Goal: Task Accomplishment & Management: Manage account settings

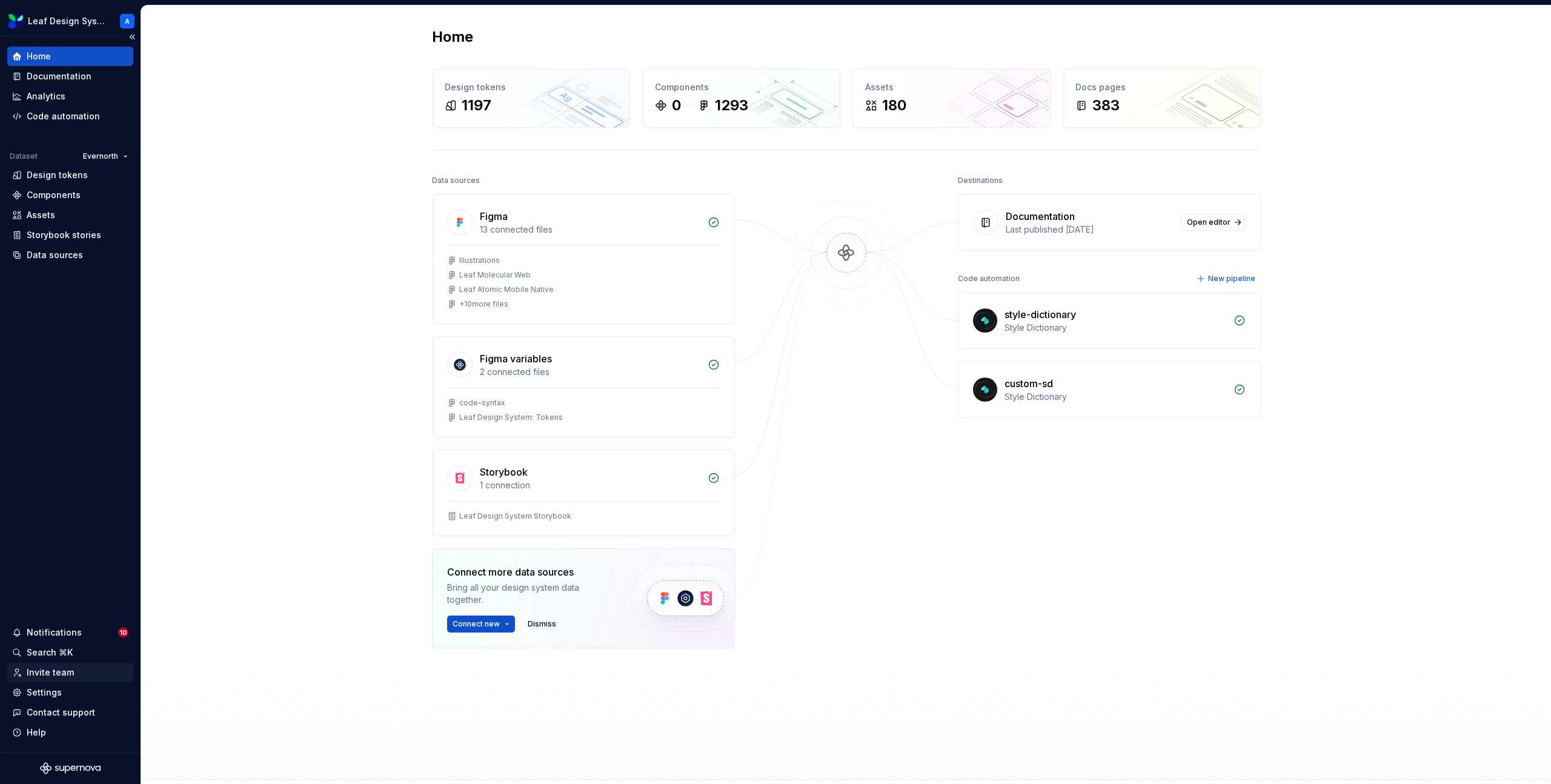
click at [44, 666] on div "Invite team" at bounding box center [50, 672] width 47 height 12
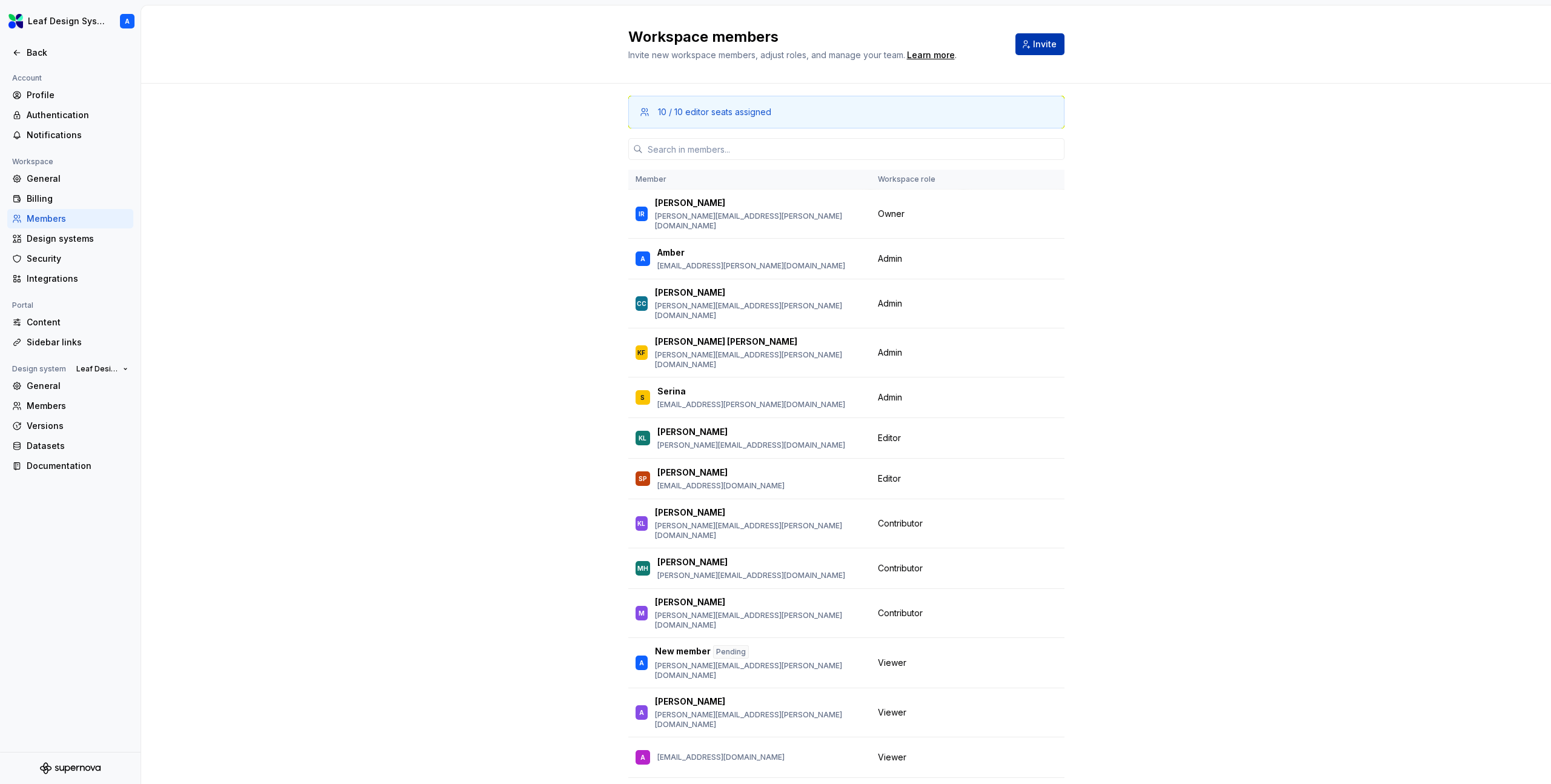
click at [1028, 51] on button "Invite" at bounding box center [1040, 44] width 49 height 22
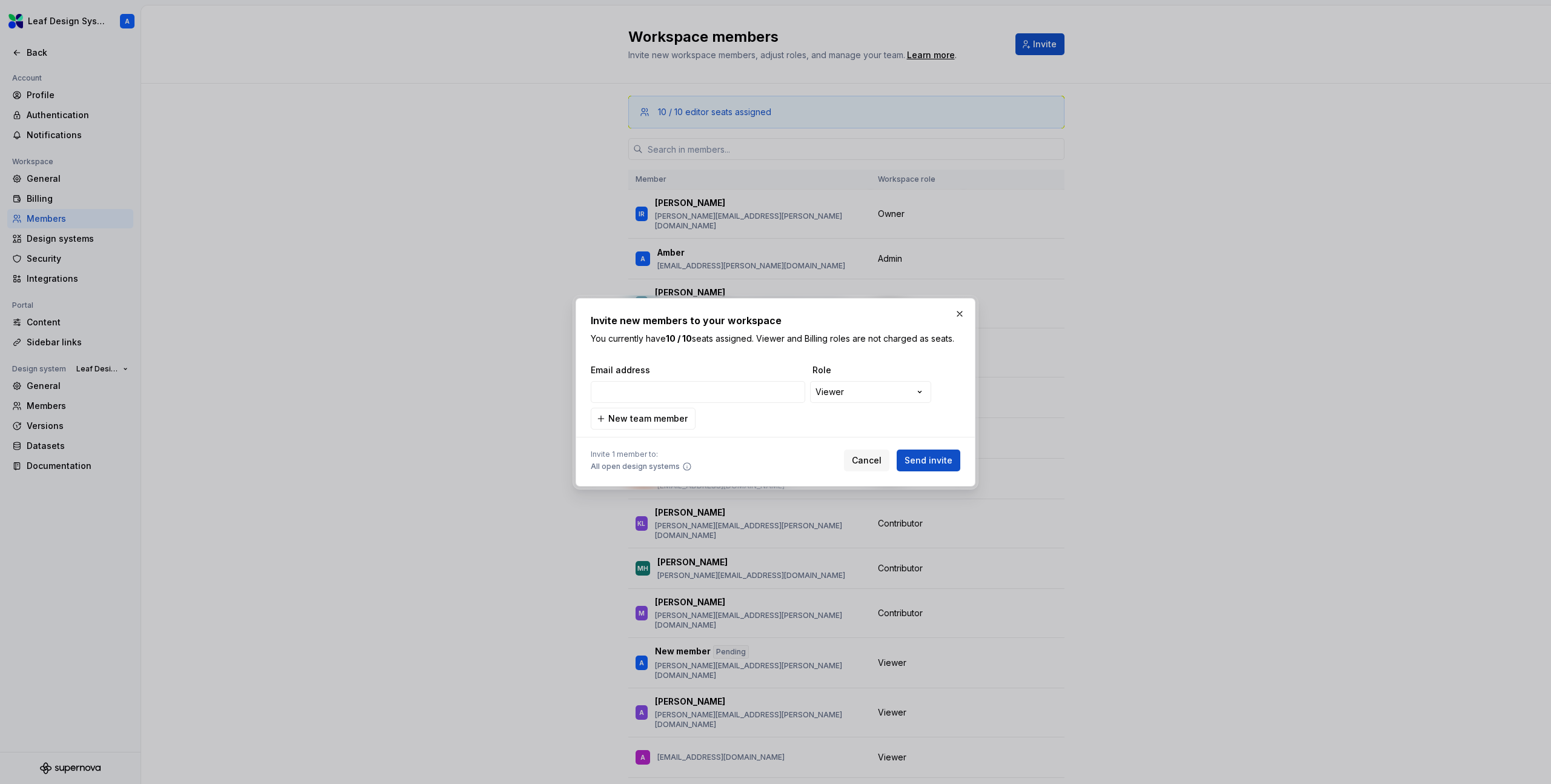
type input "[EMAIL_ADDRESS][DOMAIN_NAME]"
click at [925, 461] on span "Send invite" at bounding box center [928, 460] width 48 height 12
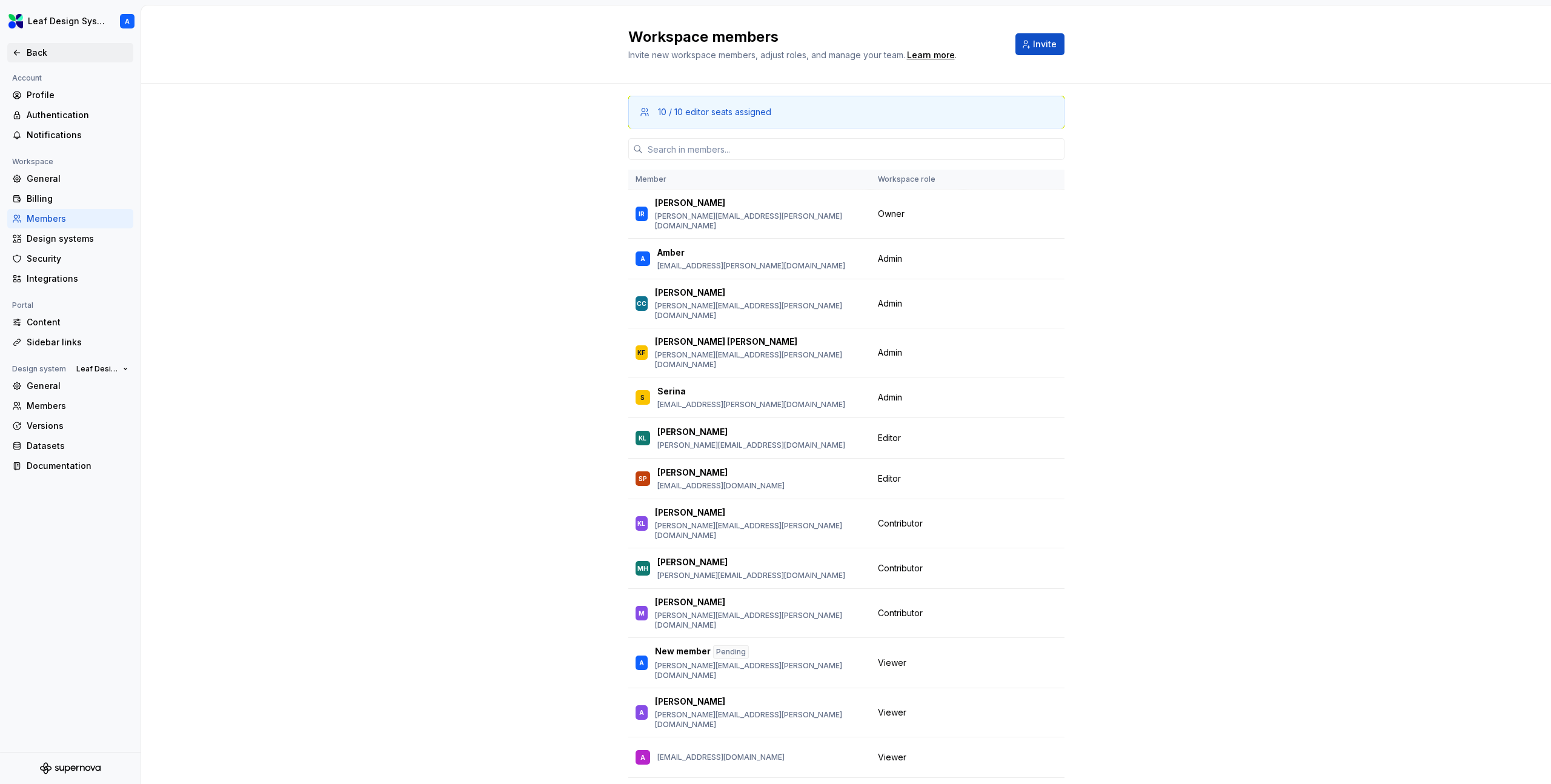
click at [43, 49] on div "Back" at bounding box center [77, 52] width 101 height 12
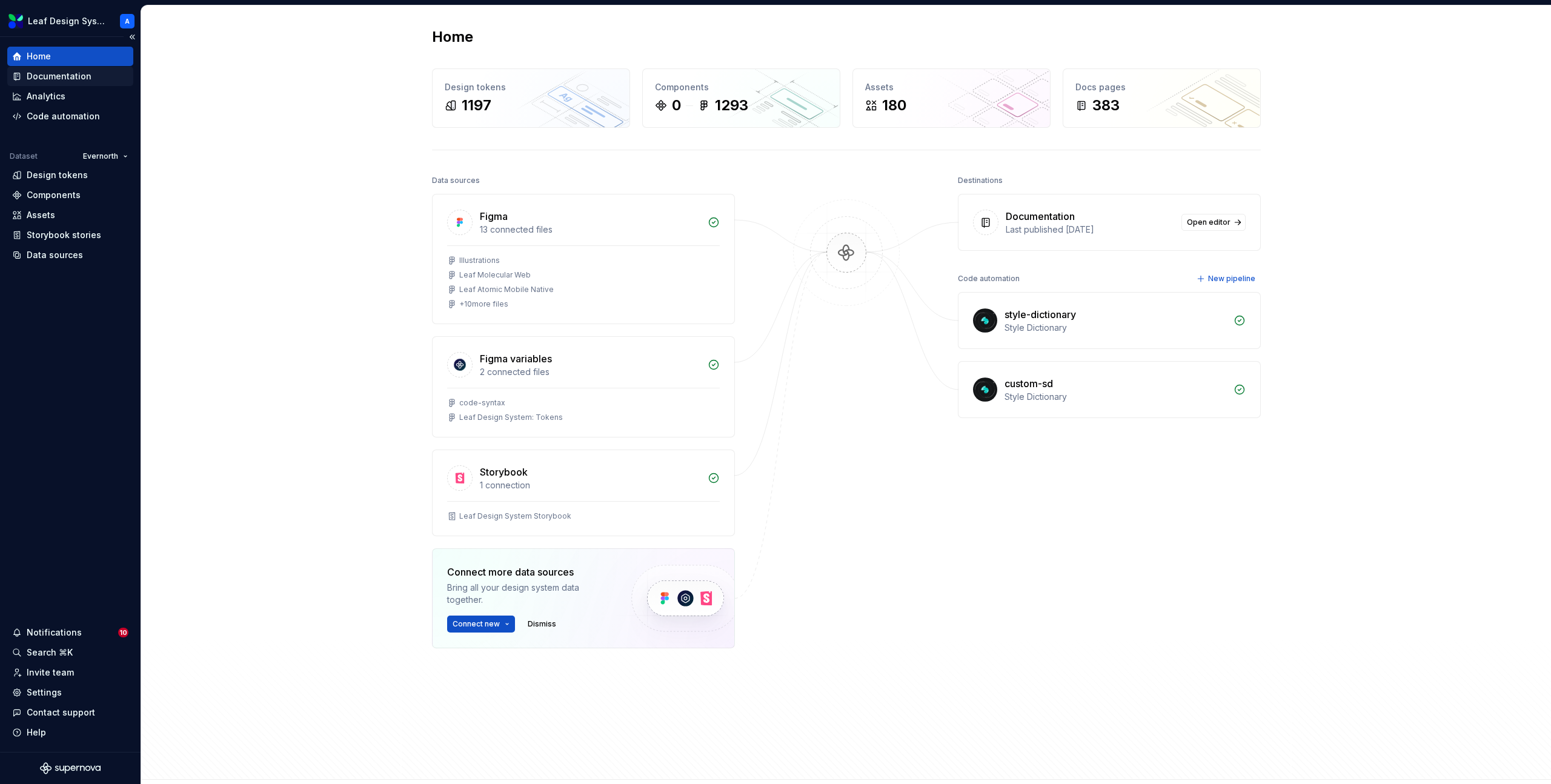
click at [47, 74] on div "Documentation" at bounding box center [59, 76] width 65 height 12
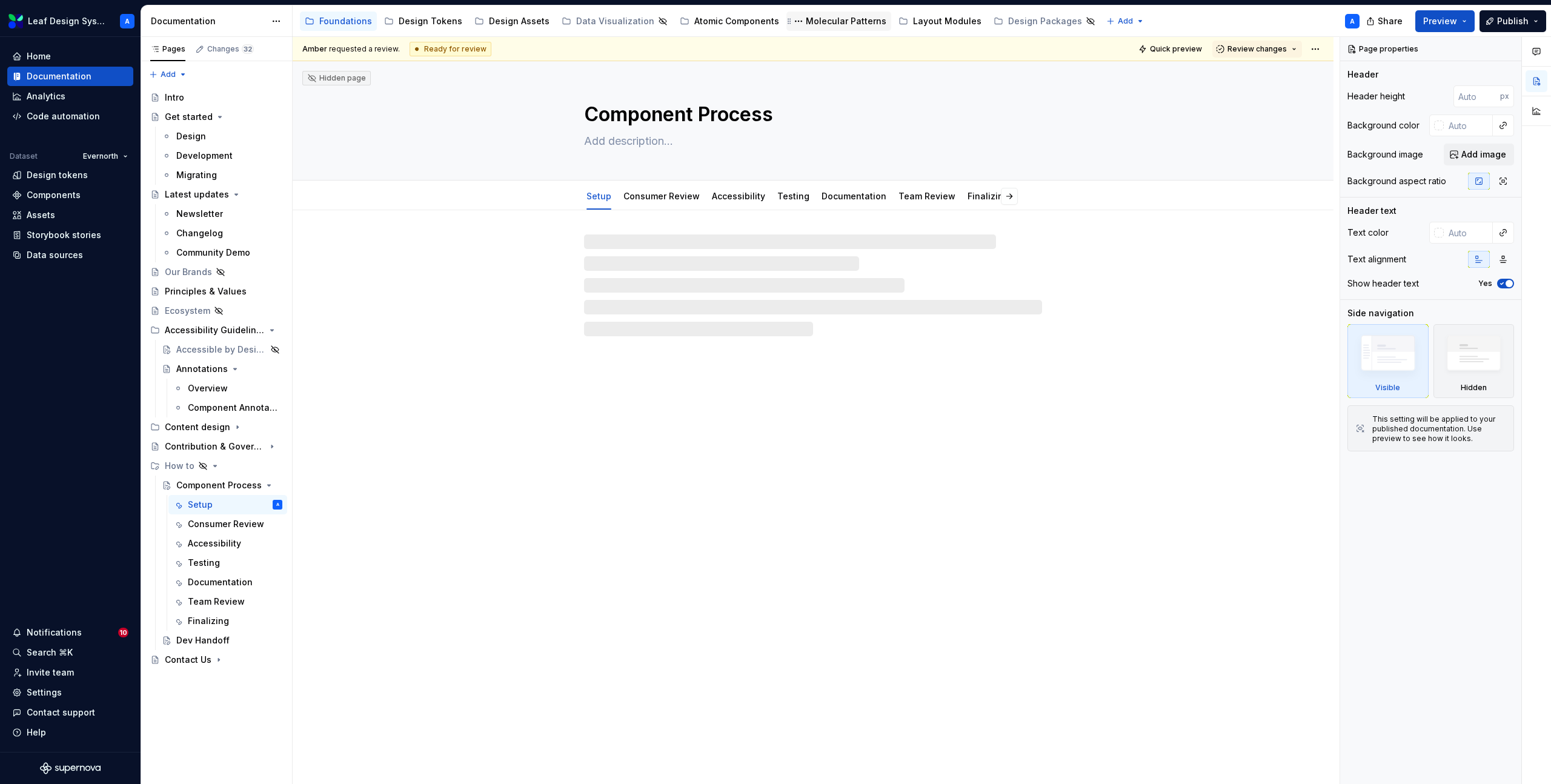
click at [824, 25] on div "Molecular Patterns" at bounding box center [846, 21] width 81 height 12
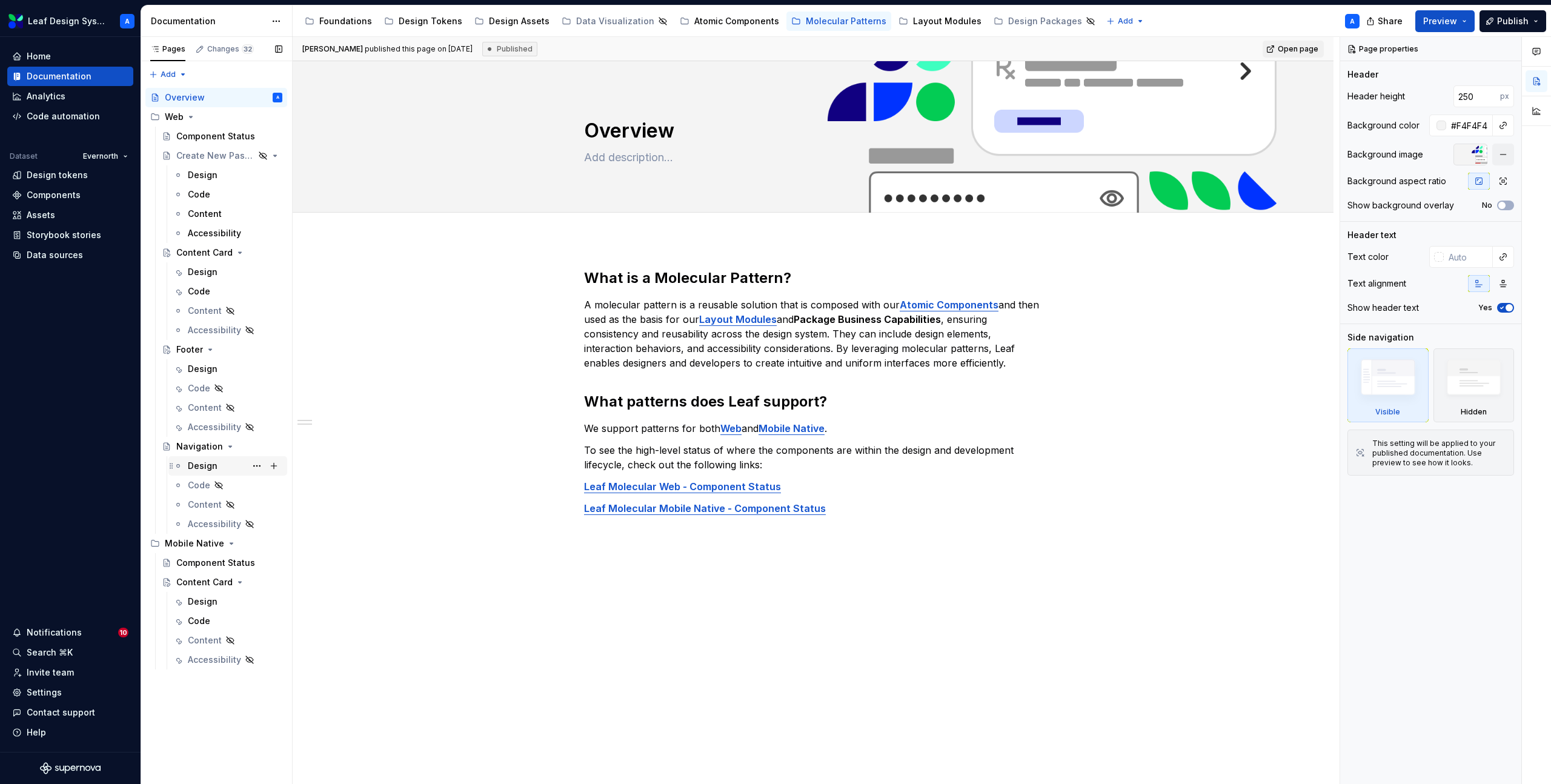
click at [203, 469] on div "Design" at bounding box center [202, 466] width 29 height 12
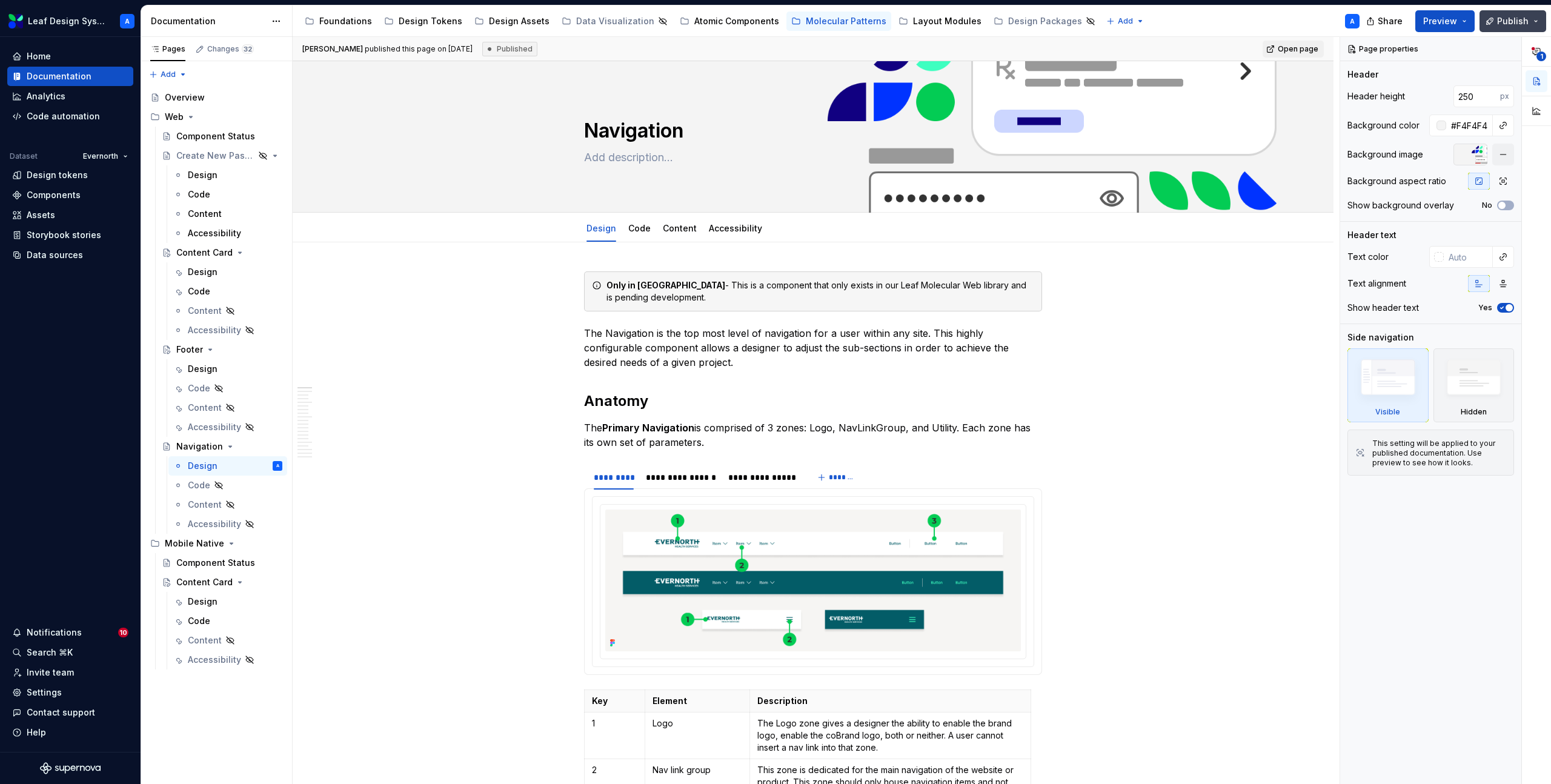
type textarea "*"
